Goal: Task Accomplishment & Management: Manage account settings

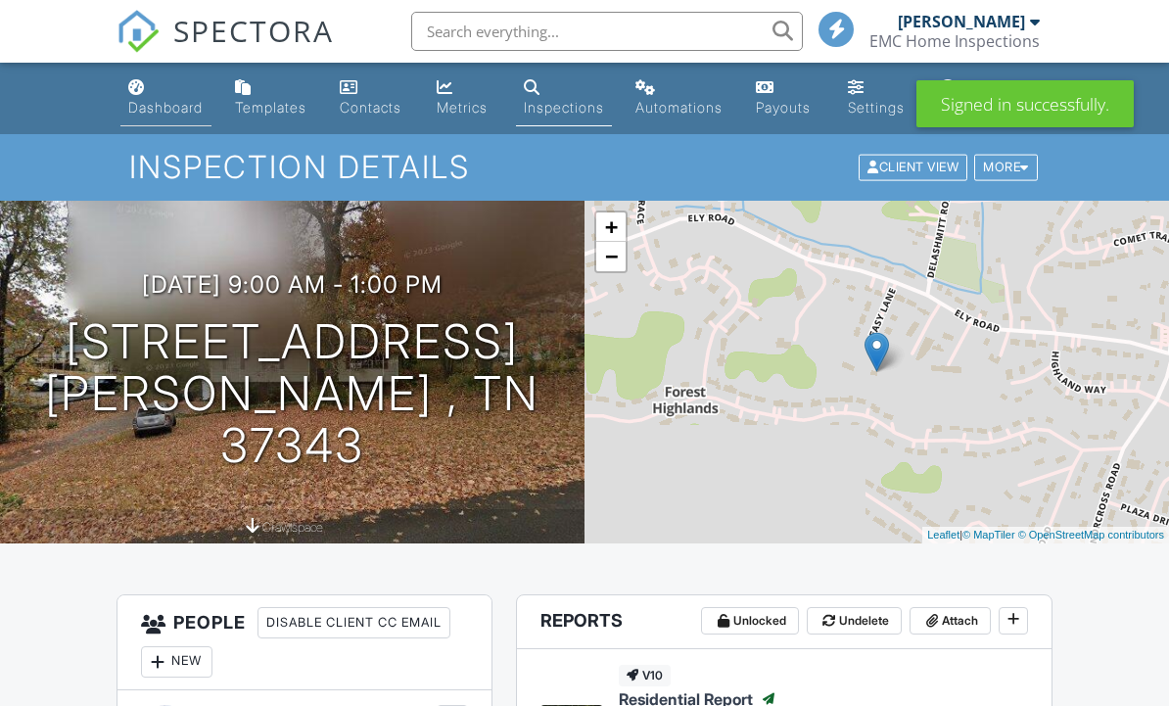
click at [159, 87] on link "Dashboard" at bounding box center [165, 98] width 91 height 56
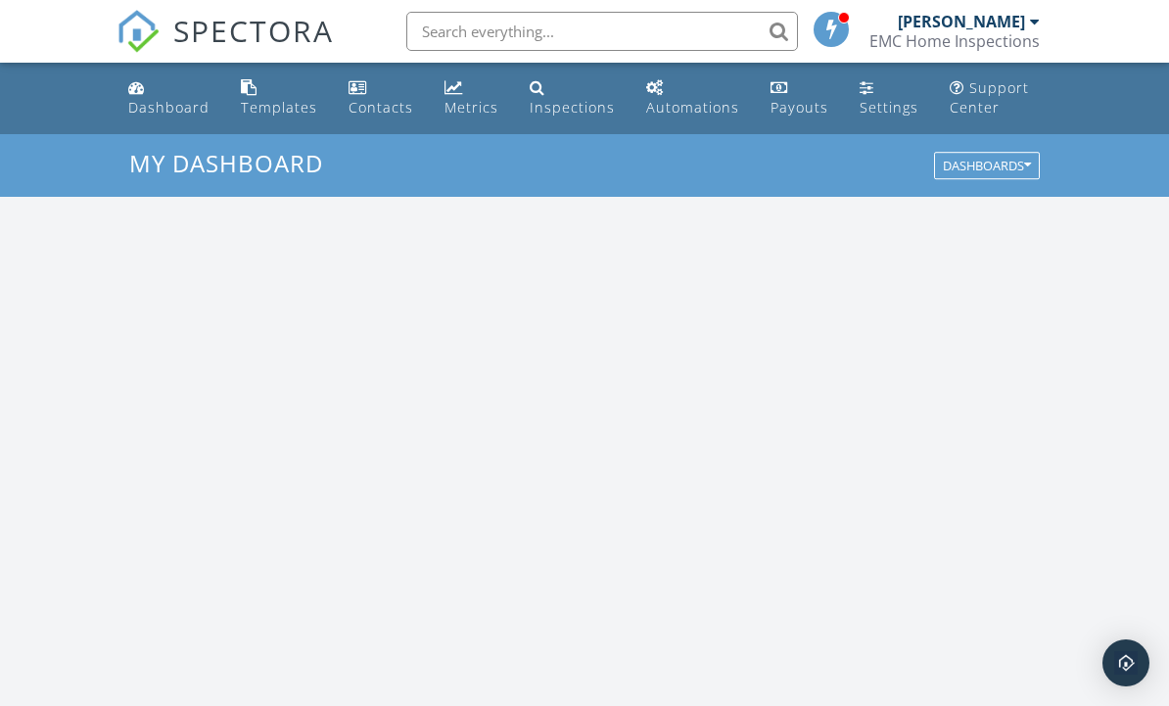
scroll to position [1782, 1170]
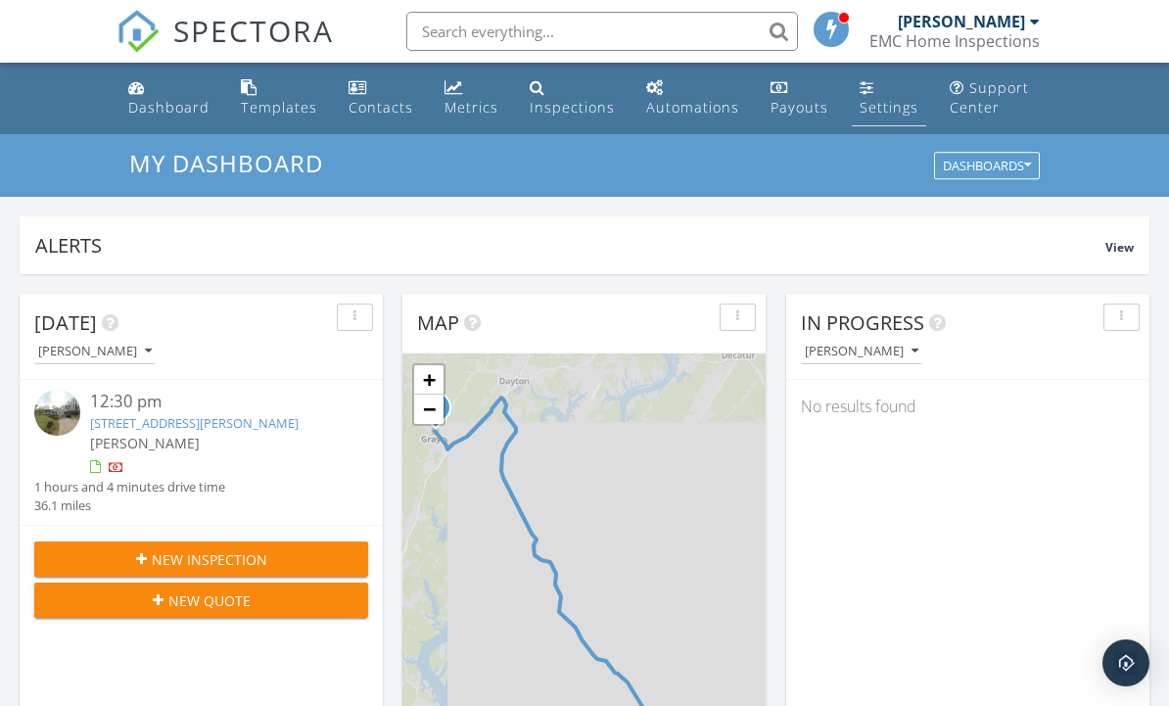
click at [876, 98] on div "Settings" at bounding box center [888, 107] width 59 height 19
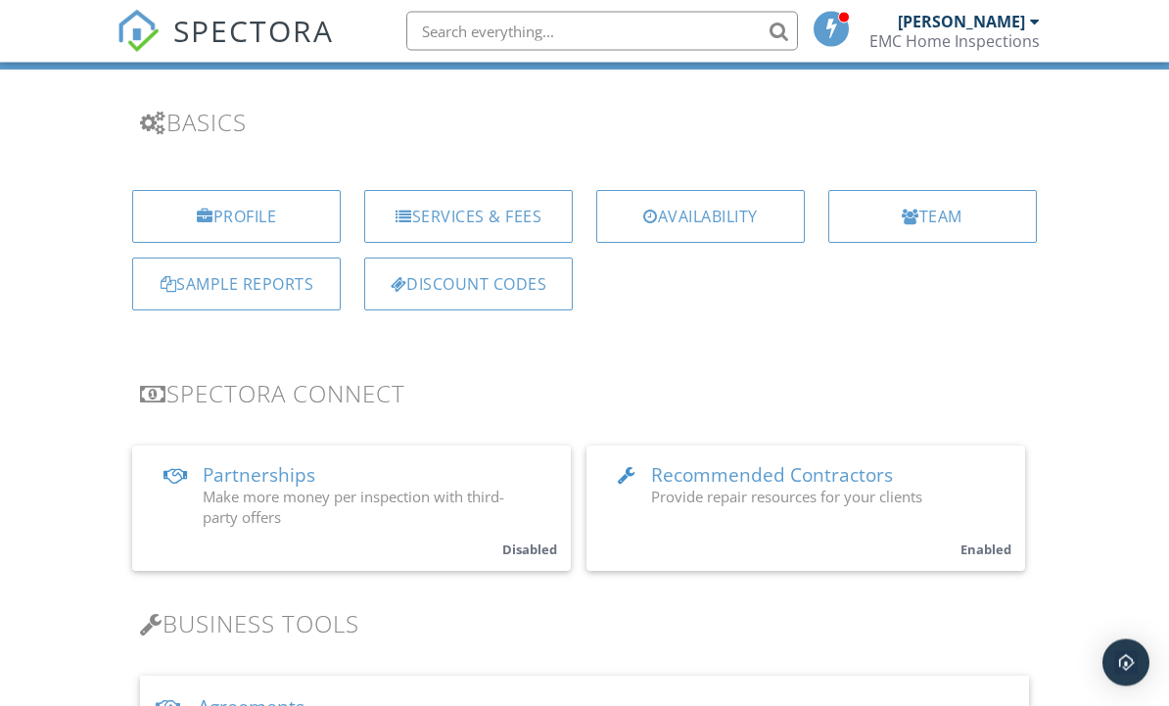
scroll to position [129, 0]
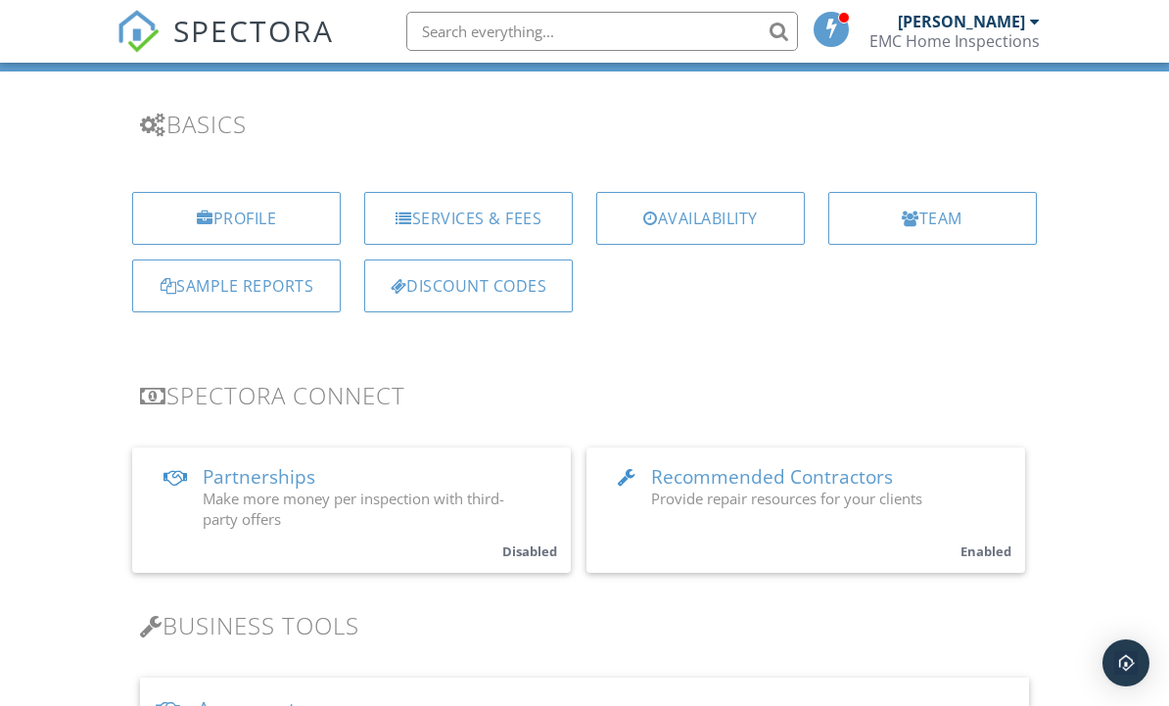
click at [845, 466] on span "Recommended Contractors" at bounding box center [772, 476] width 242 height 25
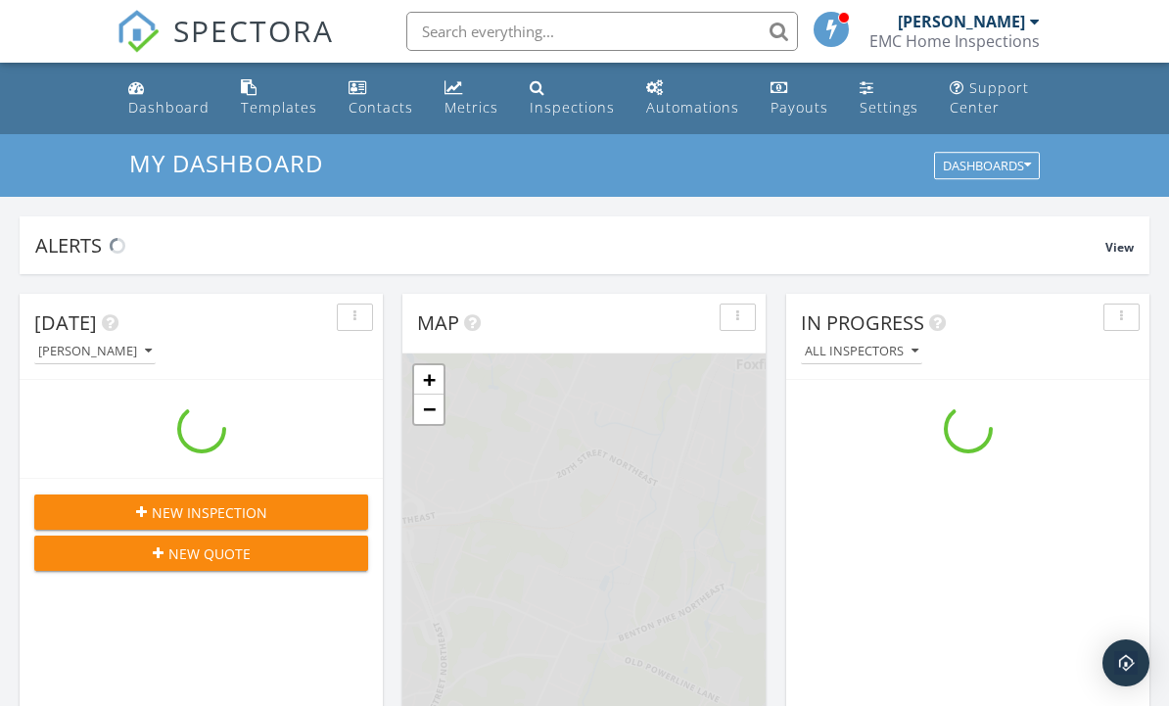
scroll to position [1782, 1170]
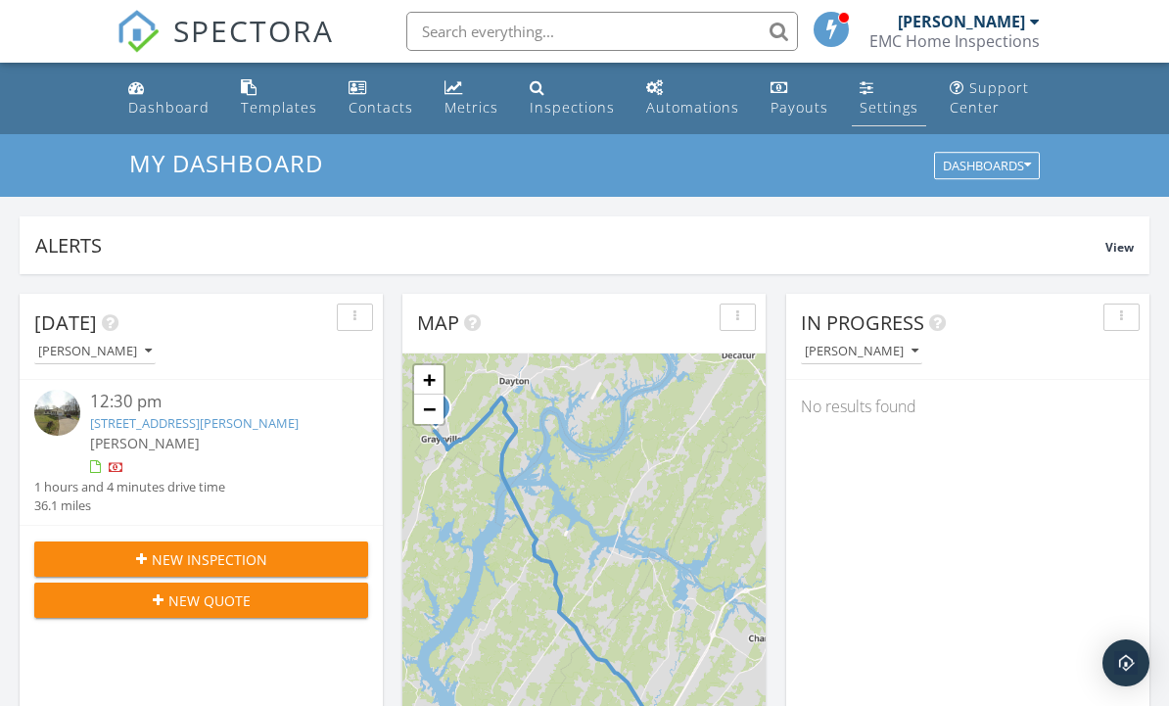
click at [865, 91] on div "Settings" at bounding box center [866, 87] width 15 height 16
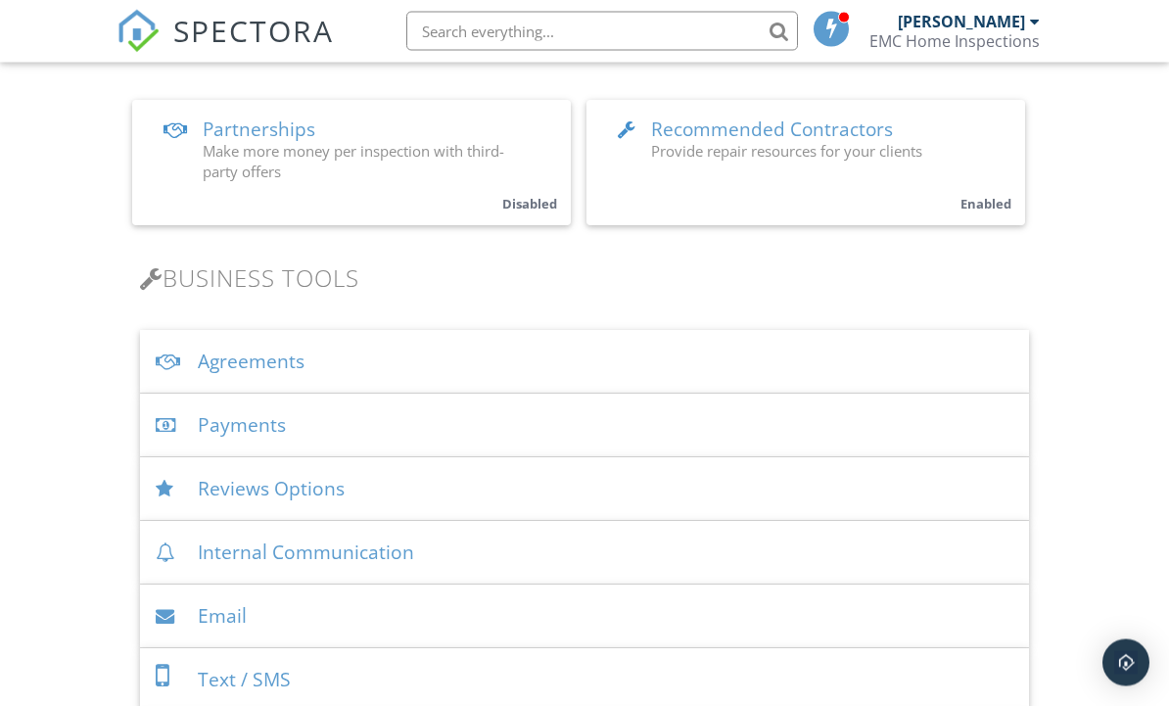
scroll to position [478, 0]
click at [1127, 675] on img "Open Intercom Messenger" at bounding box center [1125, 662] width 25 height 25
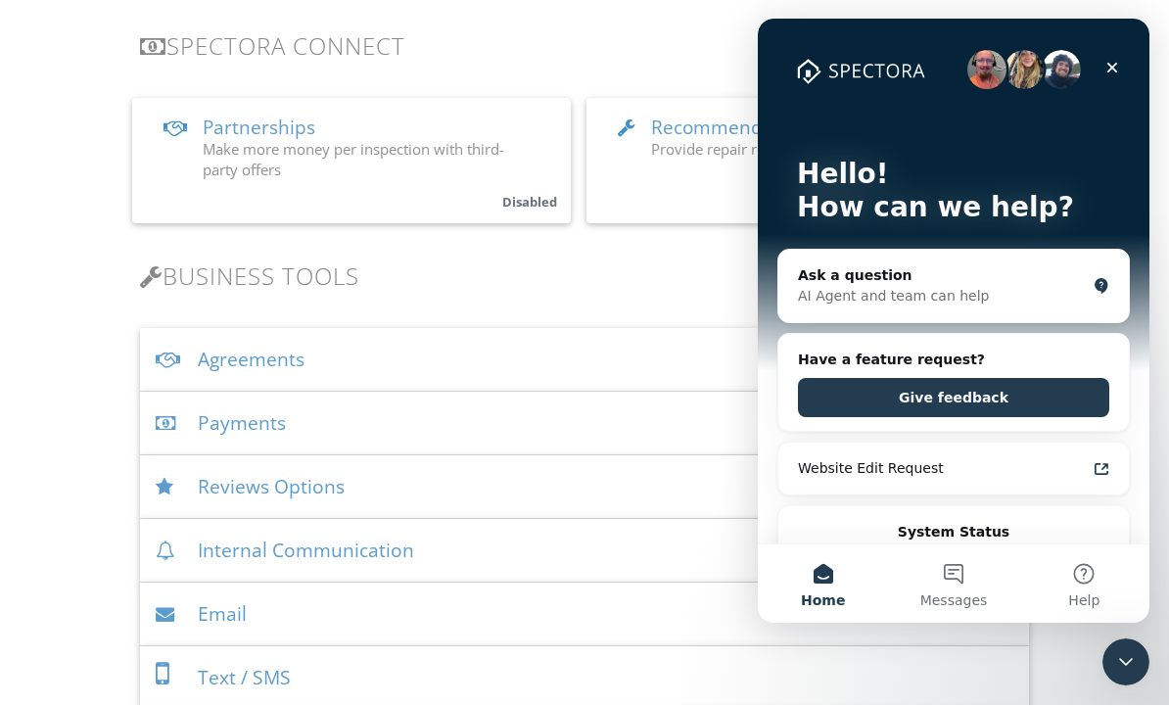
scroll to position [0, 0]
click at [1106, 69] on icon "Close" at bounding box center [1112, 68] width 16 height 16
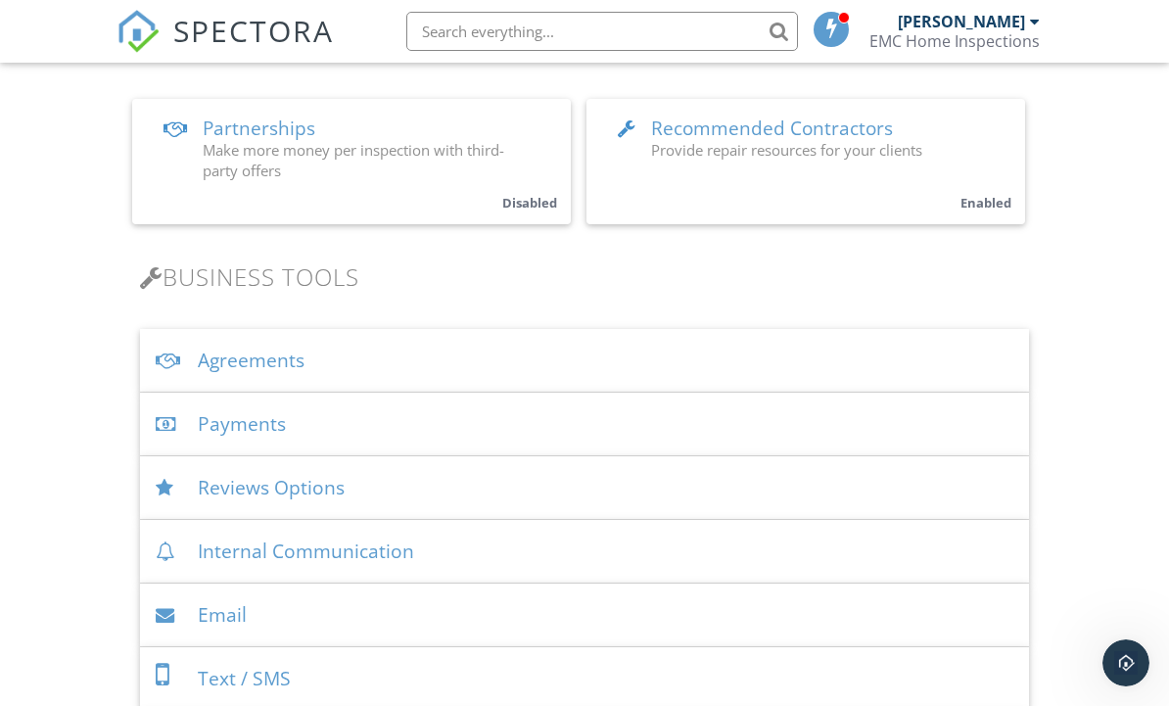
click at [982, 196] on small "Enabled" at bounding box center [985, 203] width 51 height 18
